Goal: Task Accomplishment & Management: Manage account settings

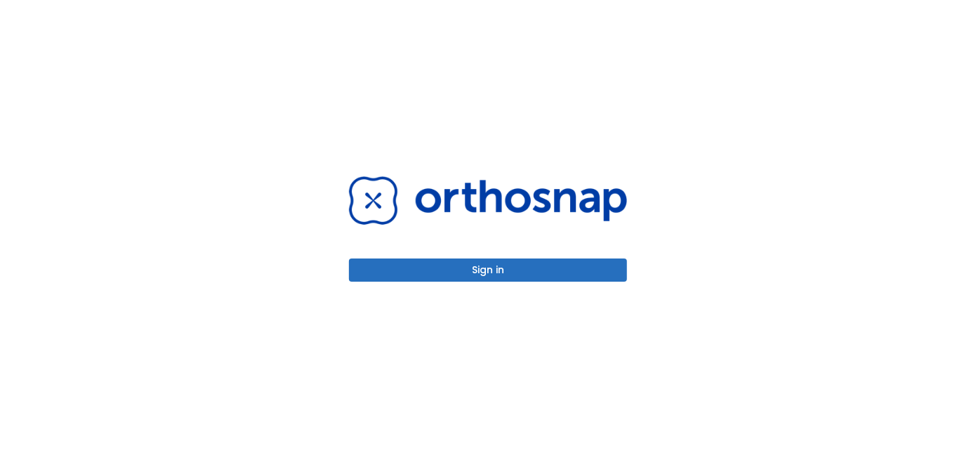
click at [573, 272] on button "Sign in" at bounding box center [488, 269] width 278 height 23
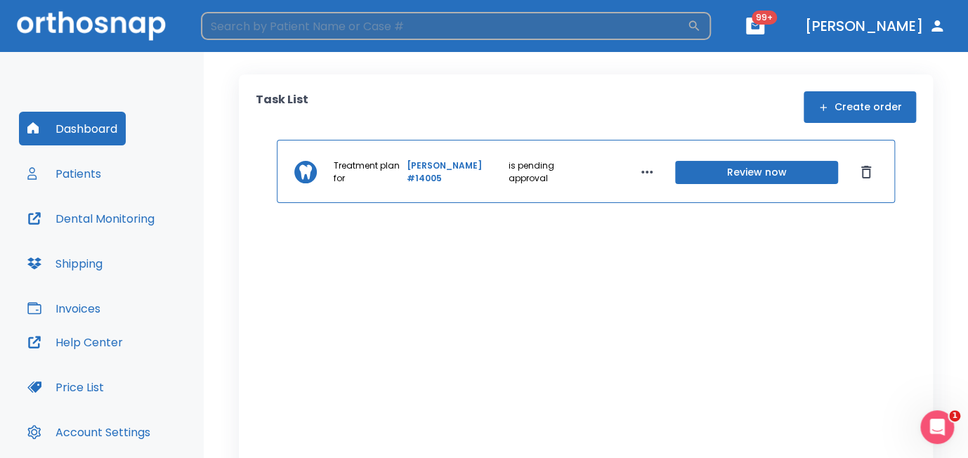
click at [255, 30] on input "search" at bounding box center [444, 26] width 486 height 28
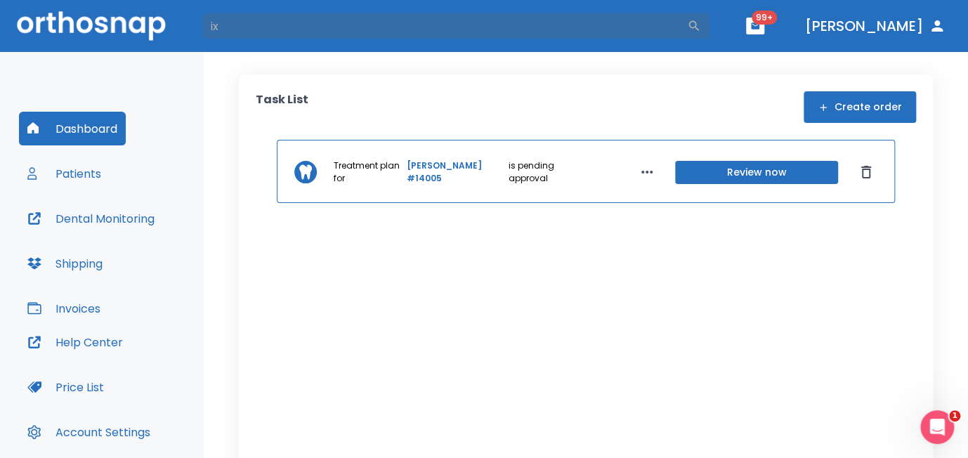
type input "ix"
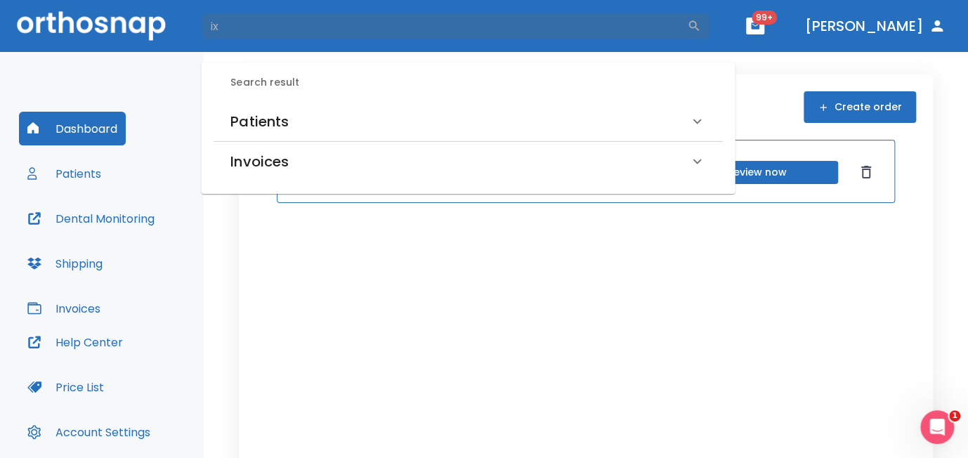
click at [276, 126] on h6 "Patients" at bounding box center [259, 121] width 58 height 22
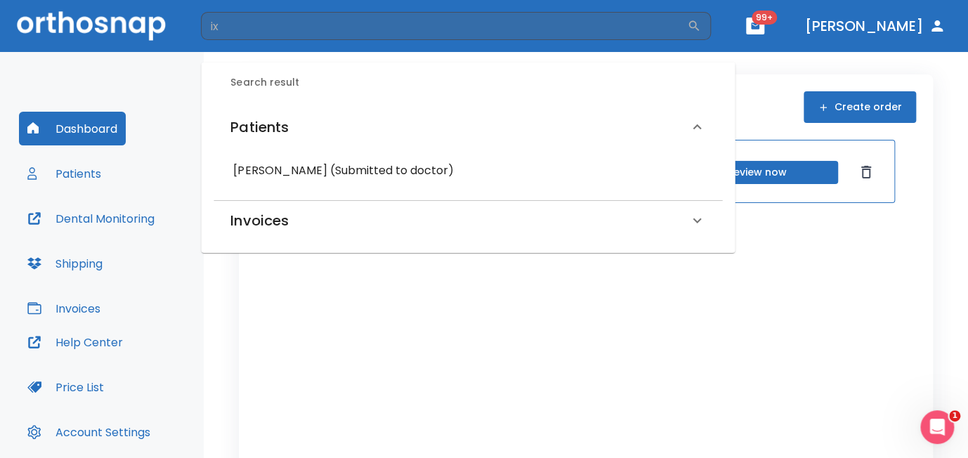
click at [272, 184] on div "Juan Ixcuna (Submitted to doctor)" at bounding box center [467, 170] width 508 height 37
click at [272, 177] on h6 "Juan Ixcuna (Submitted to doctor)" at bounding box center [467, 171] width 469 height 20
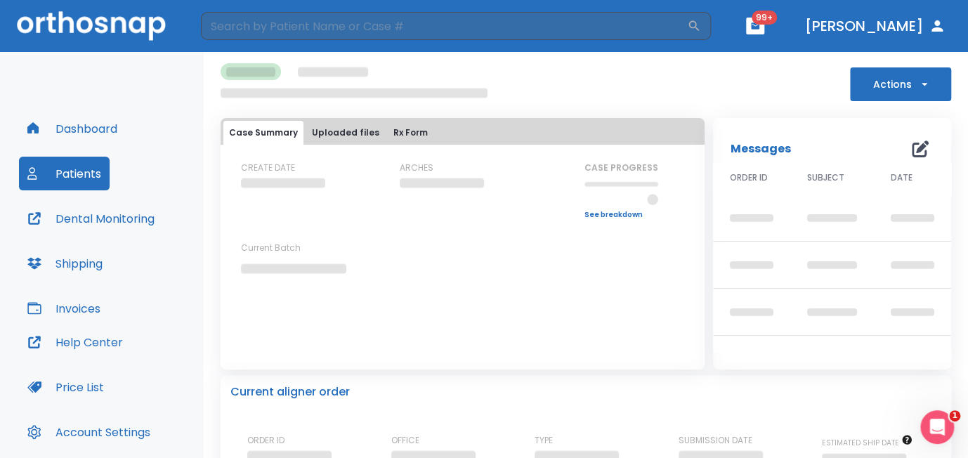
click at [272, 178] on span at bounding box center [283, 183] width 84 height 10
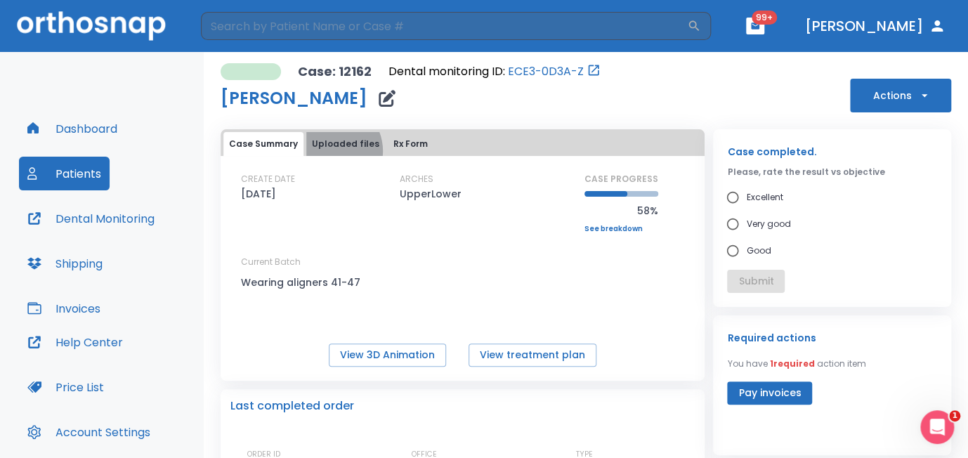
click at [327, 151] on button "Uploaded files" at bounding box center [345, 144] width 79 height 24
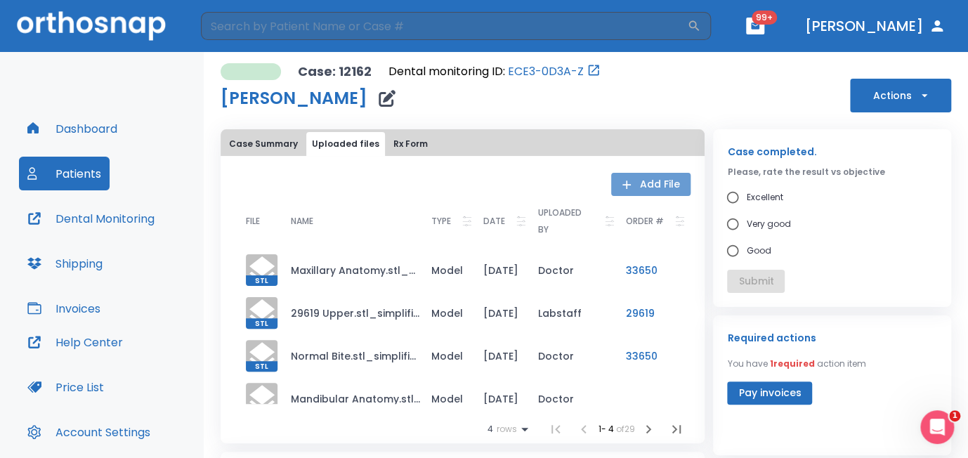
click at [652, 187] on button "Add File" at bounding box center [650, 184] width 79 height 23
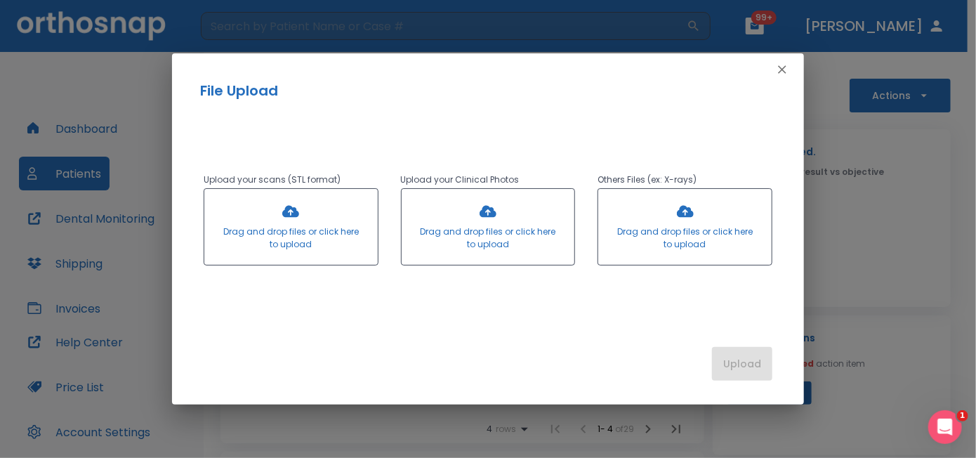
click at [268, 232] on div at bounding box center [290, 227] width 173 height 76
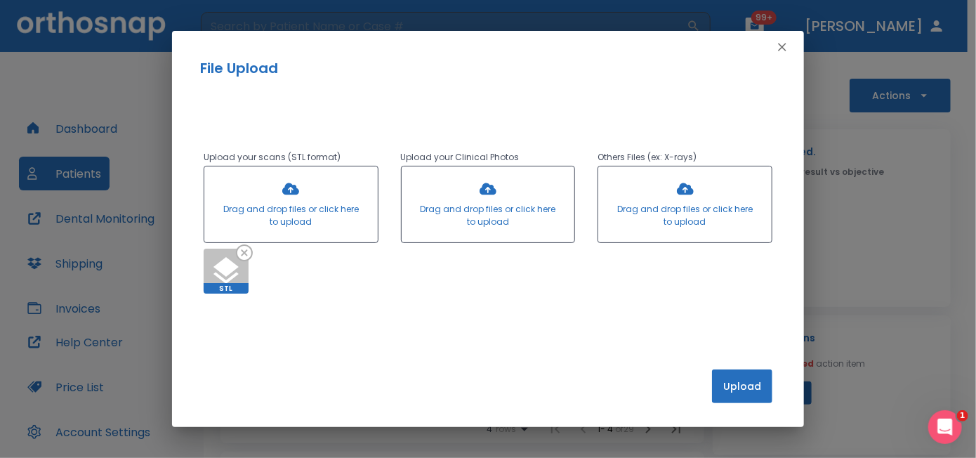
click at [300, 210] on div at bounding box center [290, 204] width 173 height 76
click at [312, 206] on div at bounding box center [290, 204] width 173 height 76
click at [740, 381] on button "Upload" at bounding box center [742, 386] width 60 height 34
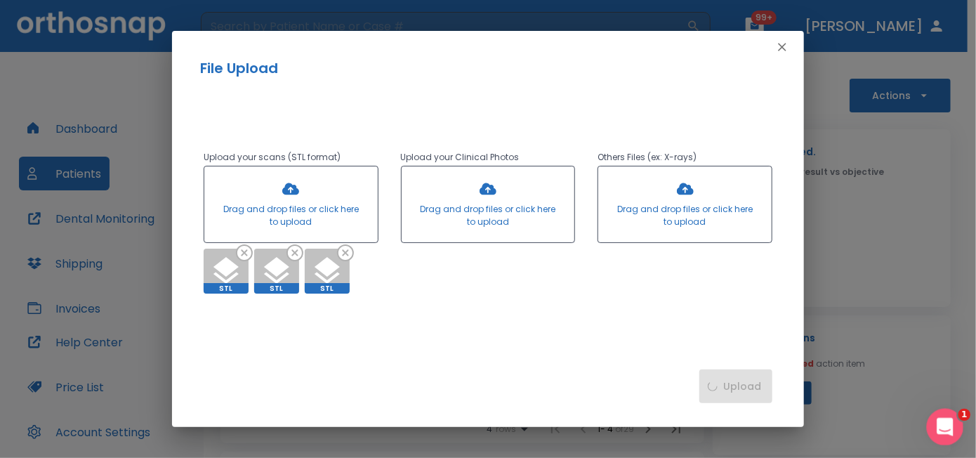
click at [944, 434] on icon "Open Intercom Messenger" at bounding box center [943, 425] width 23 height 23
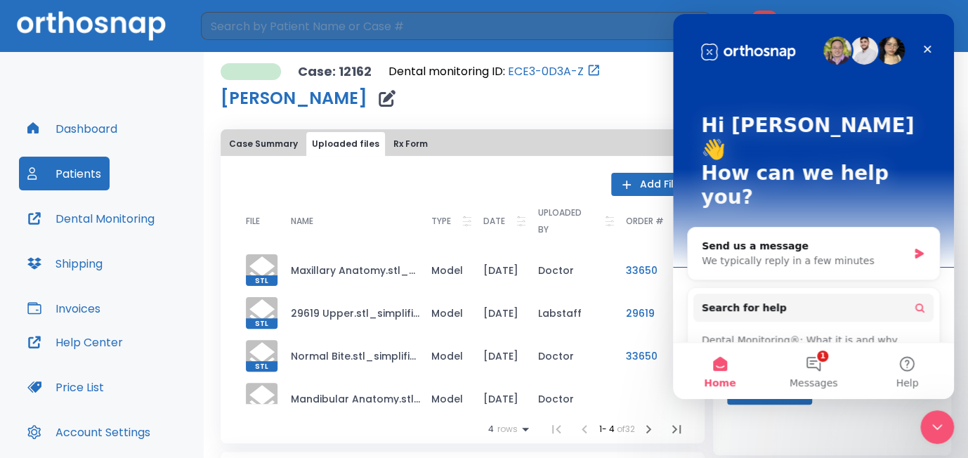
click at [817, 427] on div "Required actions You have 1 required action item Pay invoices" at bounding box center [832, 385] width 238 height 140
click at [936, 40] on div "Close" at bounding box center [926, 49] width 25 height 25
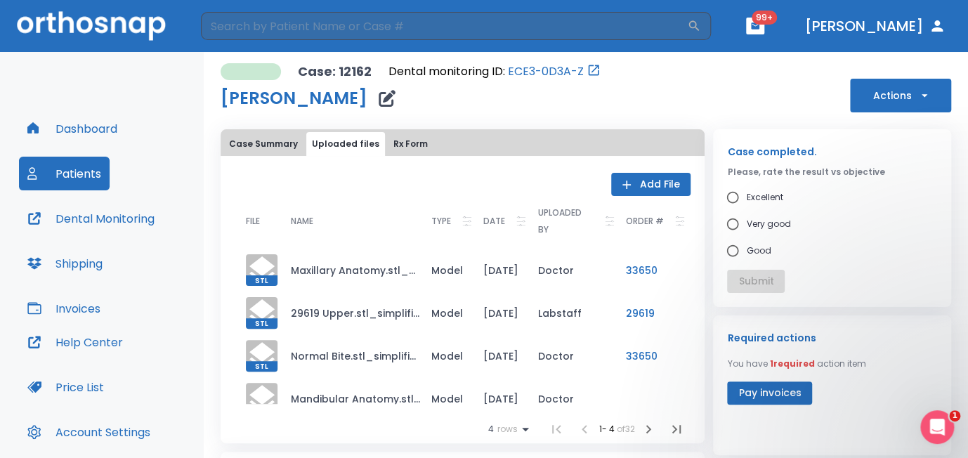
click at [772, 399] on button "Pay invoices" at bounding box center [769, 392] width 85 height 23
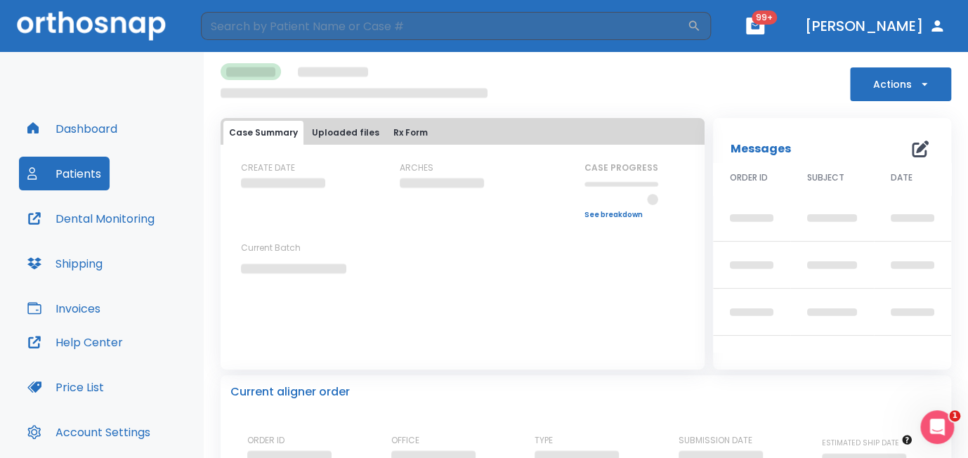
click at [336, 135] on button "Uploaded files" at bounding box center [345, 133] width 79 height 24
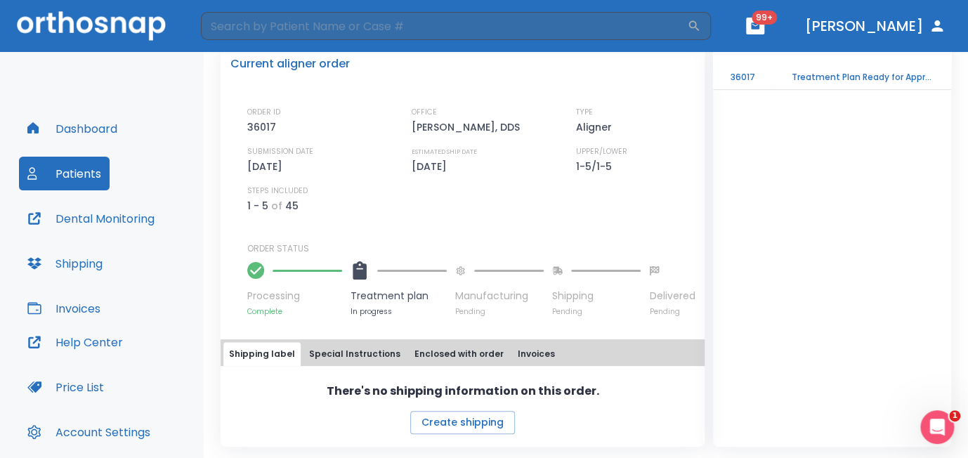
scroll to position [335, 0]
click at [362, 357] on button "Special Instructions" at bounding box center [354, 354] width 103 height 24
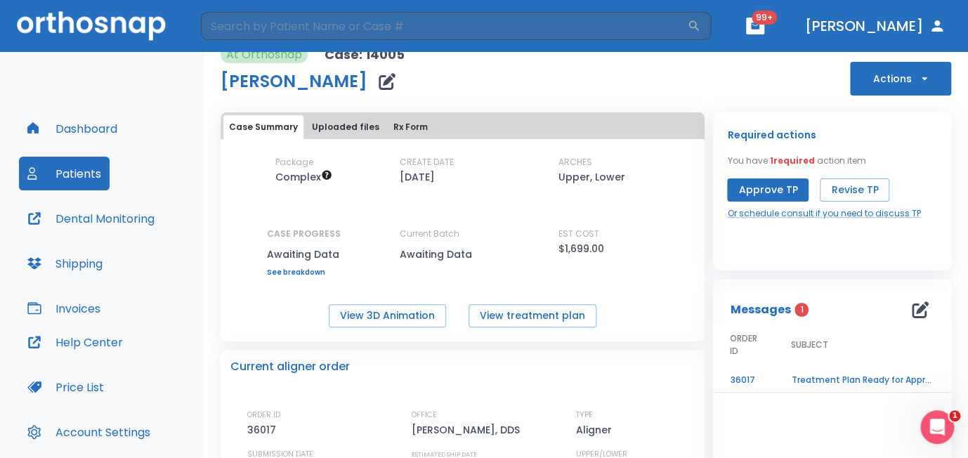
scroll to position [0, 0]
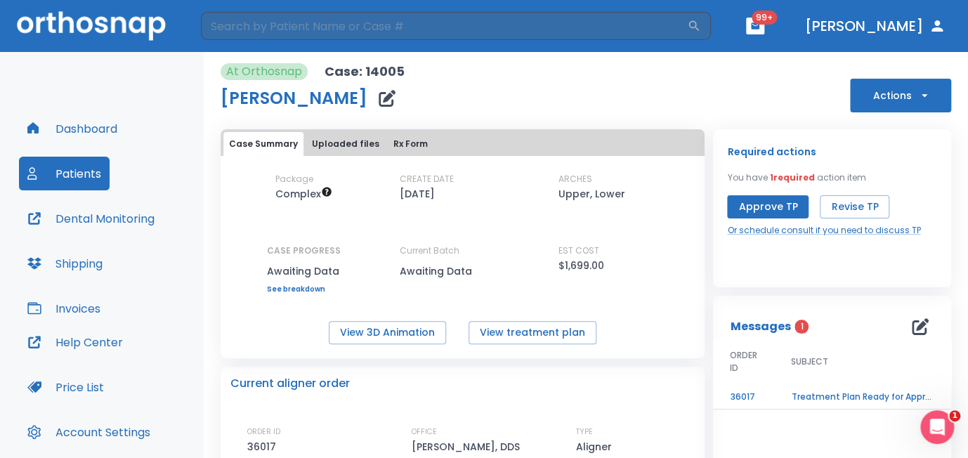
click at [360, 144] on button "Uploaded files" at bounding box center [345, 144] width 79 height 24
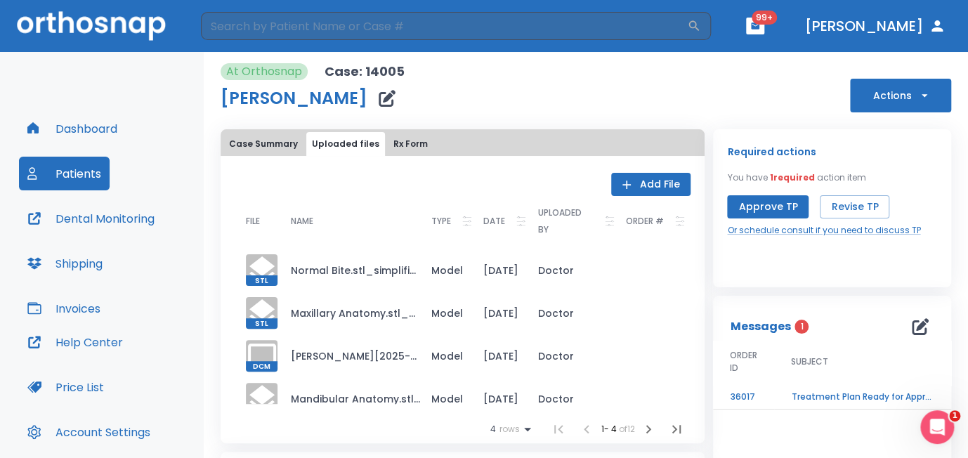
scroll to position [17, 0]
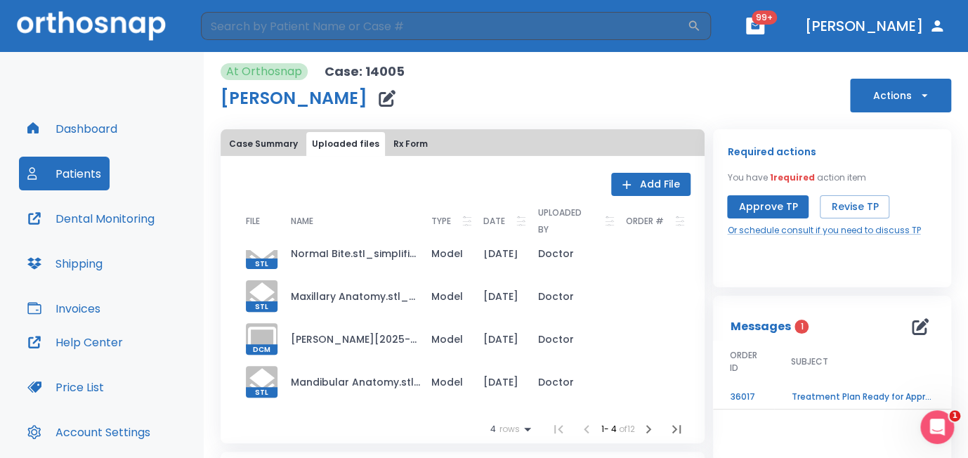
click at [648, 182] on button "Add File" at bounding box center [650, 184] width 79 height 23
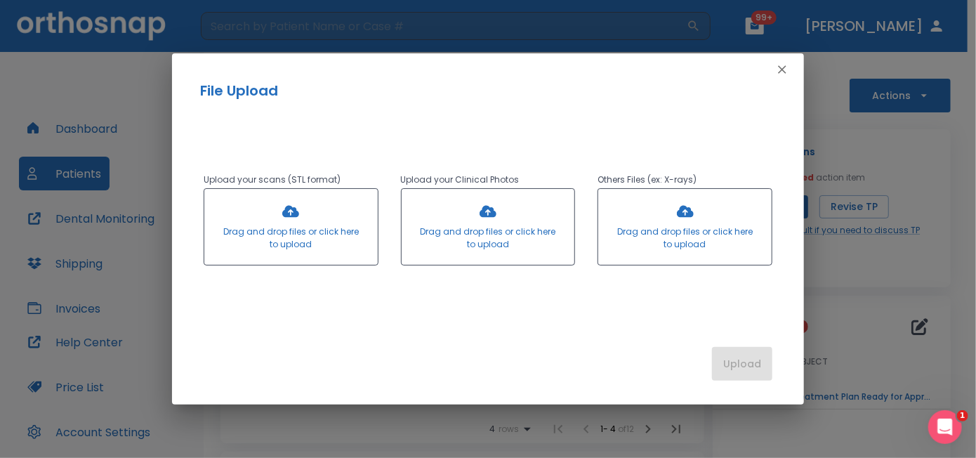
click at [318, 220] on div at bounding box center [290, 227] width 173 height 76
drag, startPoint x: 638, startPoint y: 110, endPoint x: 681, endPoint y: 149, distance: 58.2
click at [681, 149] on div "Upload your scans (STL format) Drag and drop files or click here to upload Uplo…" at bounding box center [488, 215] width 632 height 229
click at [617, 135] on div "Upload your scans (STL format) Drag and drop files or click here to upload Uplo…" at bounding box center [488, 215] width 632 height 229
click at [342, 220] on div at bounding box center [290, 227] width 173 height 76
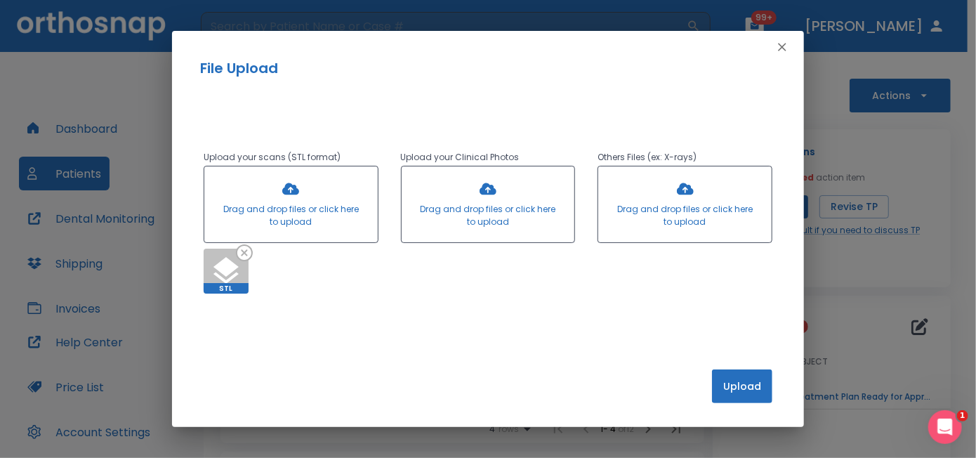
click at [291, 199] on div at bounding box center [290, 204] width 173 height 76
click at [306, 194] on div at bounding box center [290, 204] width 173 height 76
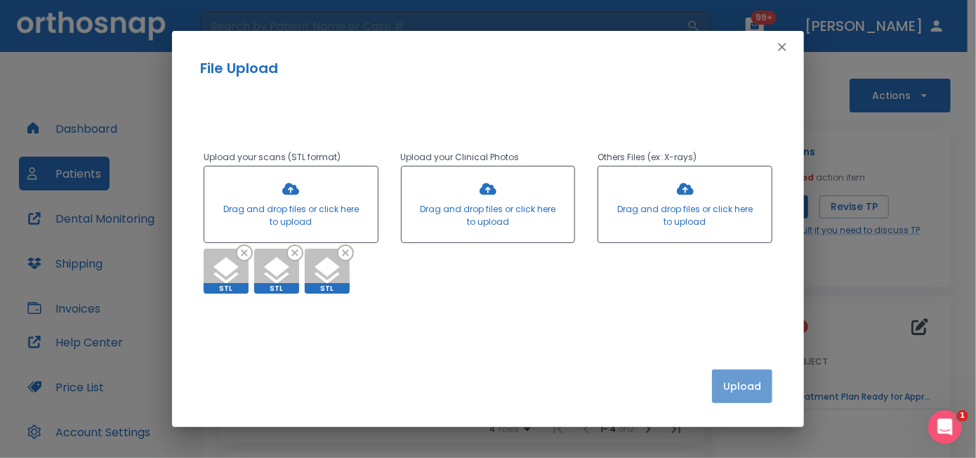
click at [744, 383] on button "Upload" at bounding box center [742, 386] width 60 height 34
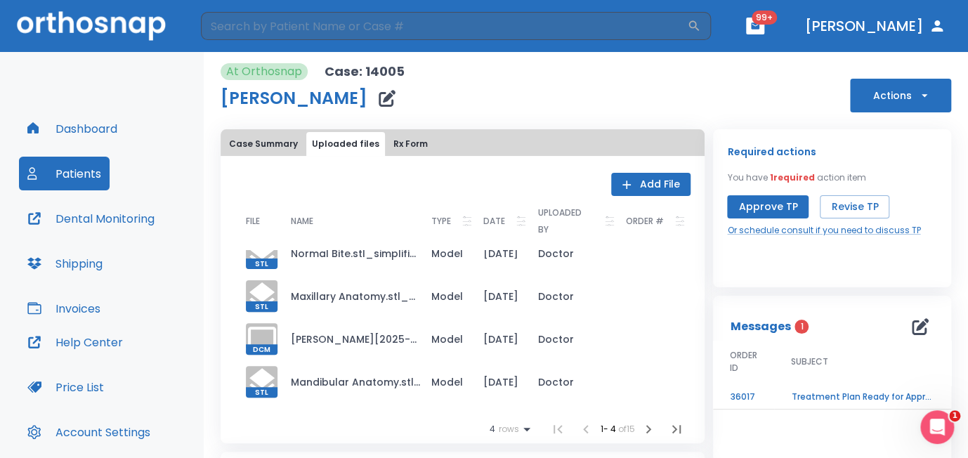
click at [642, 429] on icon "button" at bounding box center [648, 429] width 17 height 17
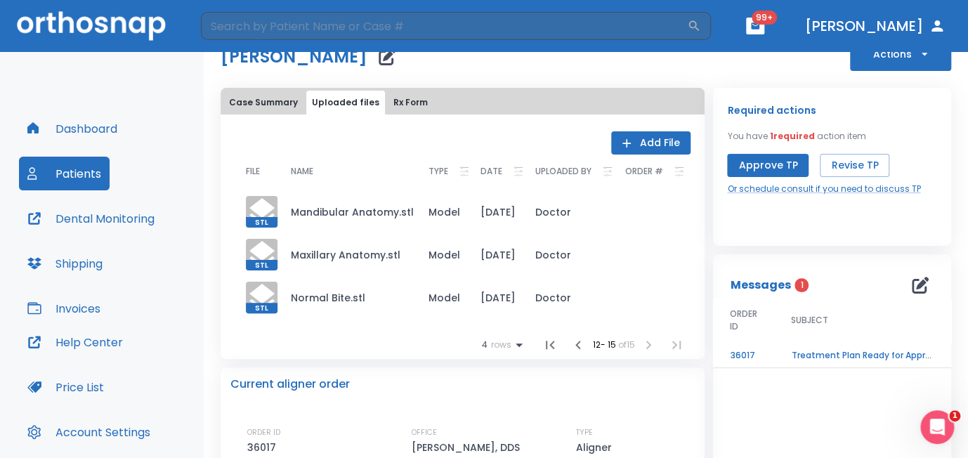
scroll to position [8, 0]
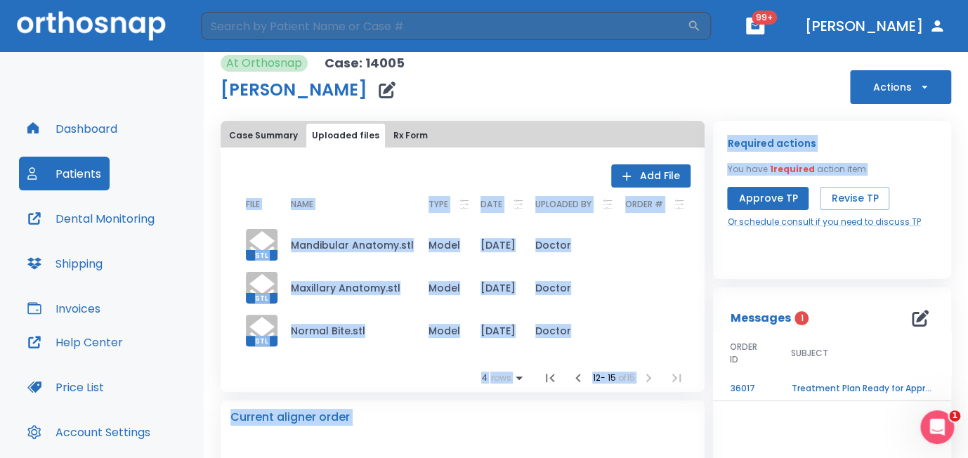
drag, startPoint x: 942, startPoint y: 182, endPoint x: 918, endPoint y: 86, distance: 98.6
click at [918, 86] on div "At Orthosnap Case: 14005 [PERSON_NAME] Actions Case Summary Uploaded files Rx F…" at bounding box center [586, 255] width 764 height 406
click at [887, 96] on button "Actions" at bounding box center [900, 87] width 101 height 34
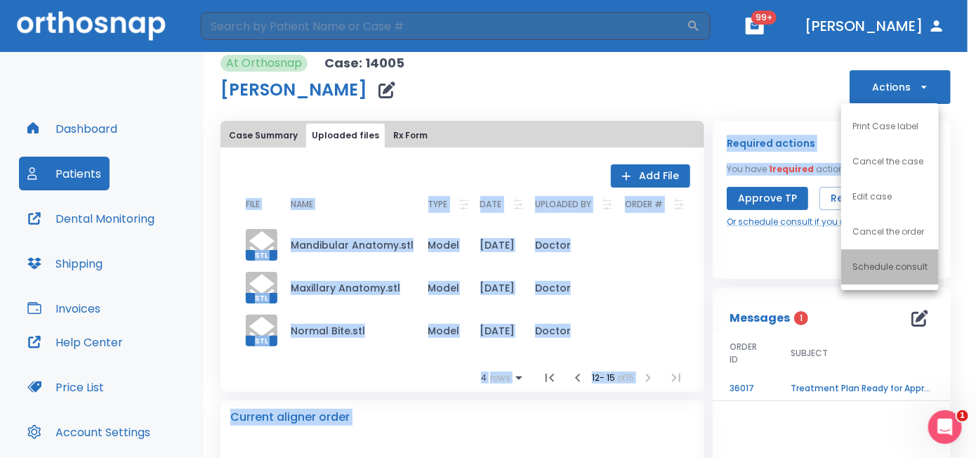
click at [912, 266] on p "Schedule consult" at bounding box center [889, 267] width 75 height 13
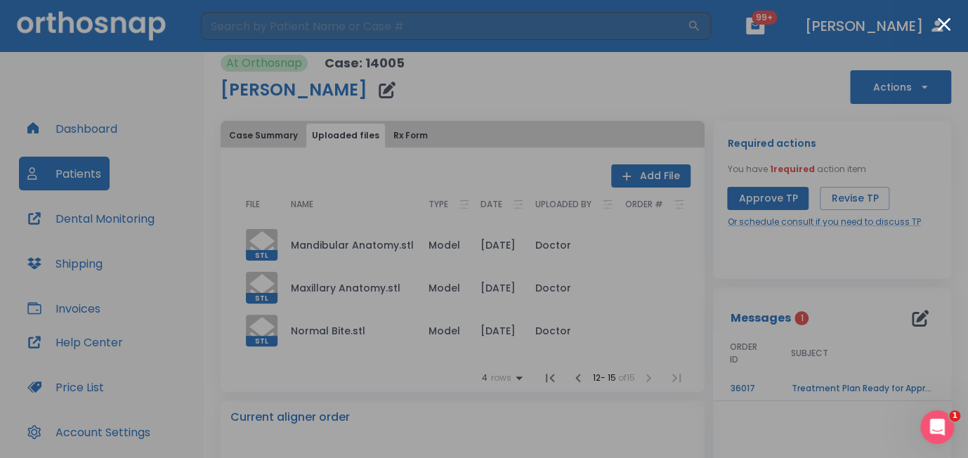
drag, startPoint x: 834, startPoint y: 196, endPoint x: 835, endPoint y: 277, distance: 80.8
click at [835, 277] on div at bounding box center [484, 229] width 968 height 458
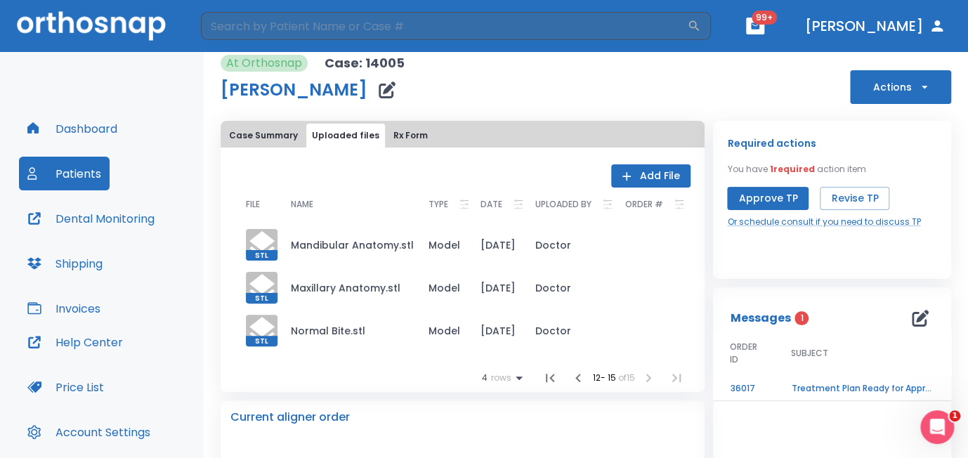
click at [892, 91] on button "Actions" at bounding box center [900, 87] width 101 height 34
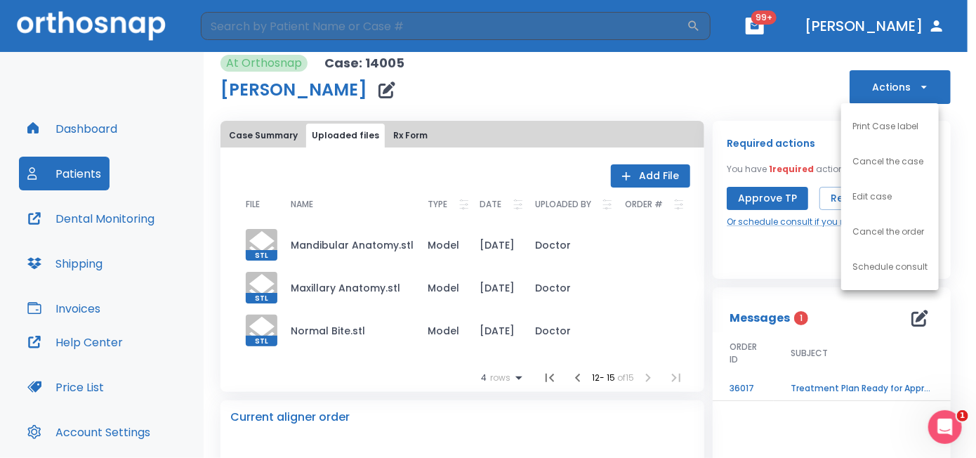
click at [874, 265] on p "Schedule consult" at bounding box center [889, 267] width 75 height 13
